Goal: Information Seeking & Learning: Learn about a topic

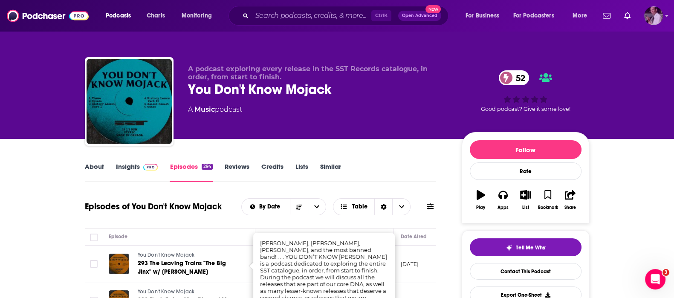
click at [654, 20] on img "Logged in as Quarto" at bounding box center [653, 15] width 19 height 19
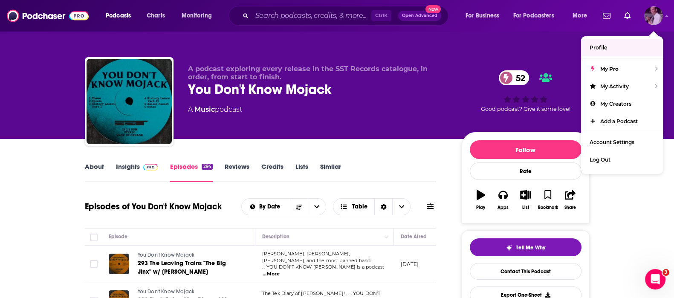
click at [605, 48] on span "Profile" at bounding box center [598, 47] width 17 height 6
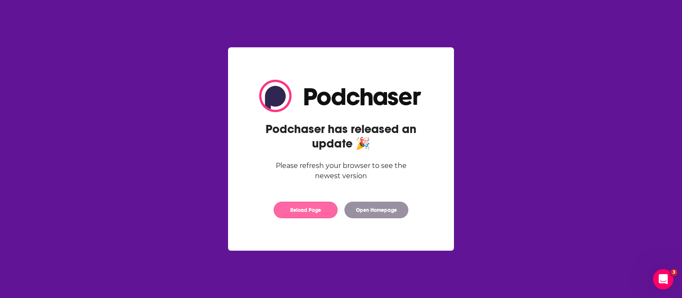
click at [307, 214] on button "Reload Page" at bounding box center [306, 210] width 64 height 17
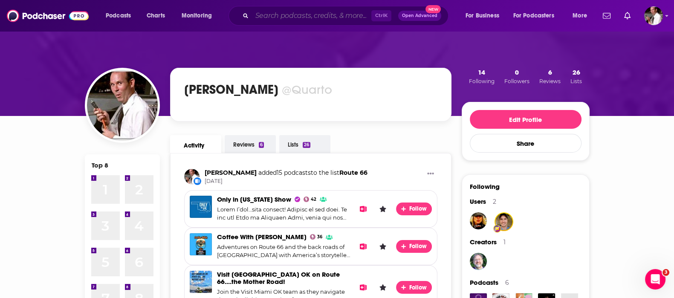
click at [314, 15] on input "Search podcasts, credits, & more..." at bounding box center [311, 16] width 119 height 14
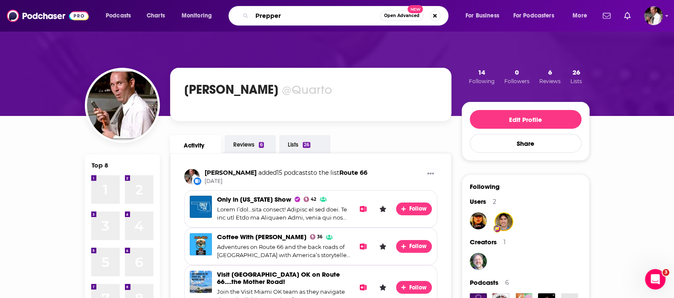
type input "Prepper"
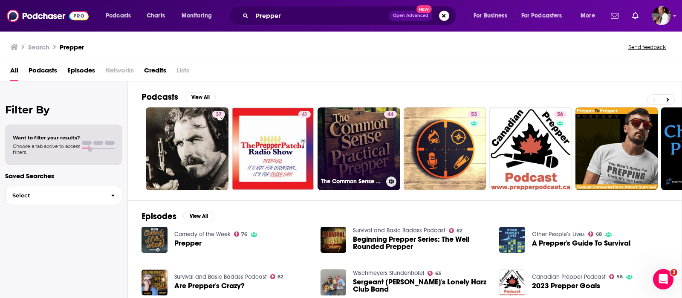
click at [371, 146] on link "44 The Common Sense Practical Prepper" at bounding box center [359, 148] width 83 height 83
